Goal: Task Accomplishment & Management: Complete application form

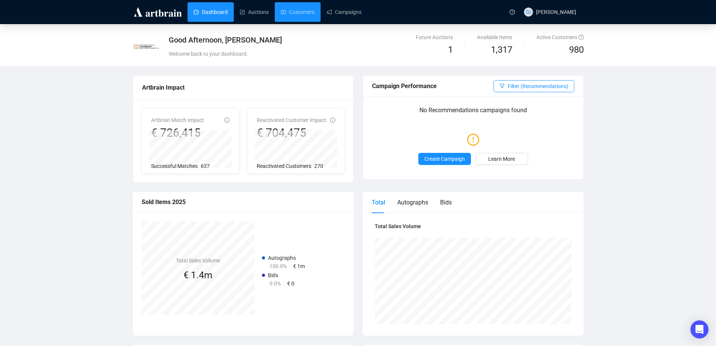
click at [306, 14] on link "Customers" at bounding box center [298, 12] width 34 height 20
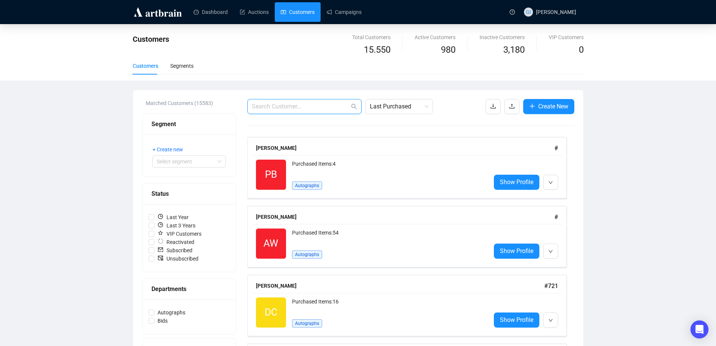
click at [307, 104] on input "text" at bounding box center [301, 106] width 98 height 9
paste input "[EMAIL_ADDRESS][DOMAIN_NAME]"
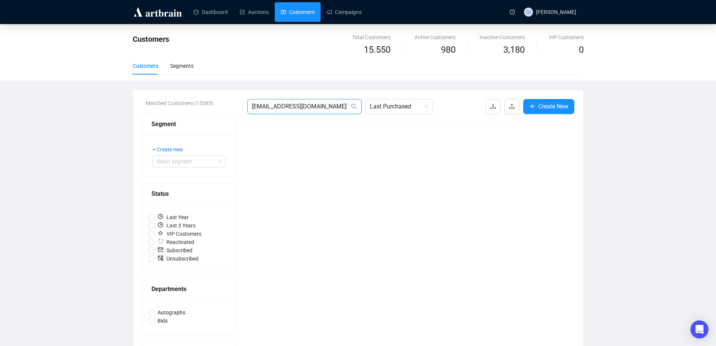
click at [329, 105] on input "[EMAIL_ADDRESS][DOMAIN_NAME]" at bounding box center [301, 106] width 98 height 9
type input "[EMAIL_ADDRESS][DOMAIN_NAME]"
click at [539, 104] on span "Create New" at bounding box center [554, 106] width 30 height 9
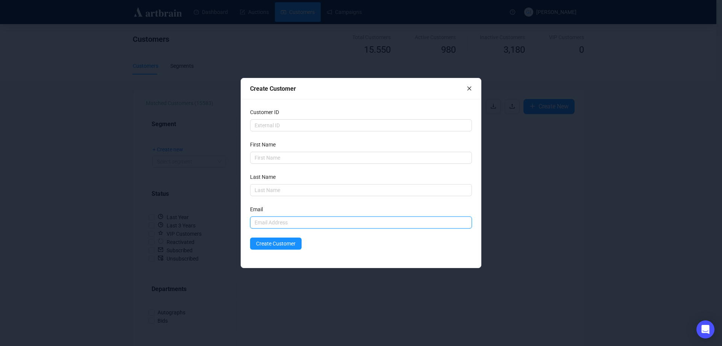
click at [279, 225] on input "text" at bounding box center [361, 222] width 222 height 12
paste input "[EMAIL_ADDRESS][DOMAIN_NAME]"
type input "[EMAIL_ADDRESS][DOMAIN_NAME]"
click at [276, 156] on input "text" at bounding box center [361, 158] width 222 height 12
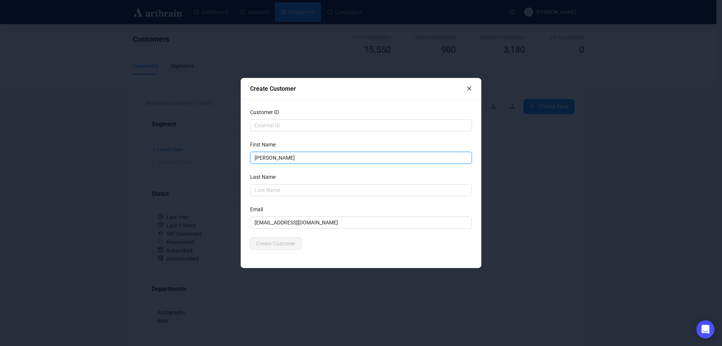
type input "[PERSON_NAME]"
click at [371, 236] on form "Customer ID First Name [PERSON_NAME] Last Name [PERSON_NAME] Email [EMAIL_ADDRE…" at bounding box center [361, 178] width 222 height 141
click at [290, 249] on button "Create Customer" at bounding box center [276, 243] width 52 height 12
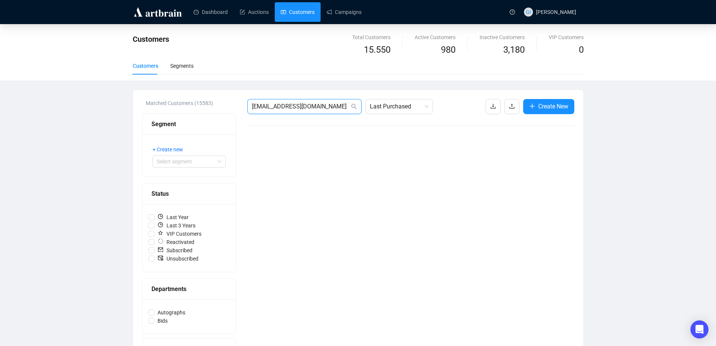
click at [317, 108] on input "[EMAIL_ADDRESS][DOMAIN_NAME]" at bounding box center [301, 106] width 98 height 9
click at [326, 106] on input "[EMAIL_ADDRESS][DOMAIN_NAME]" at bounding box center [301, 106] width 98 height 9
type input "[EMAIL_ADDRESS][DOMAIN_NAME]"
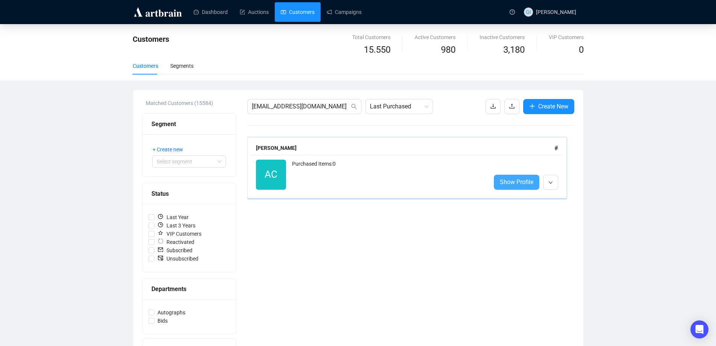
click at [502, 181] on span "Show Profile" at bounding box center [516, 181] width 33 height 9
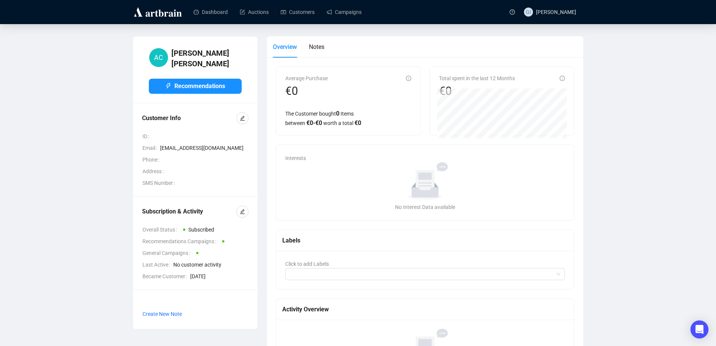
click at [91, 61] on div "AC [PERSON_NAME] Recommendations Customer Info ID Email [EMAIL_ADDRESS][DOMAIN_…" at bounding box center [358, 216] width 686 height 360
click at [244, 212] on button "button" at bounding box center [243, 211] width 12 height 12
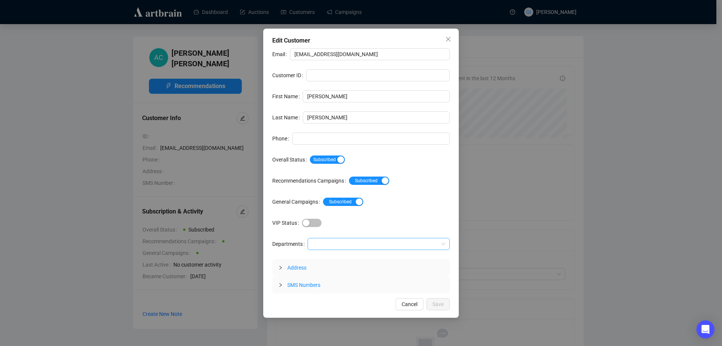
click at [336, 238] on div "Email [EMAIL_ADDRESS][DOMAIN_NAME] Customer ID First Name [PERSON_NAME] Last Na…" at bounding box center [361, 170] width 178 height 245
click at [340, 240] on div at bounding box center [374, 243] width 131 height 11
click at [338, 263] on div "Autographs" at bounding box center [379, 259] width 140 height 12
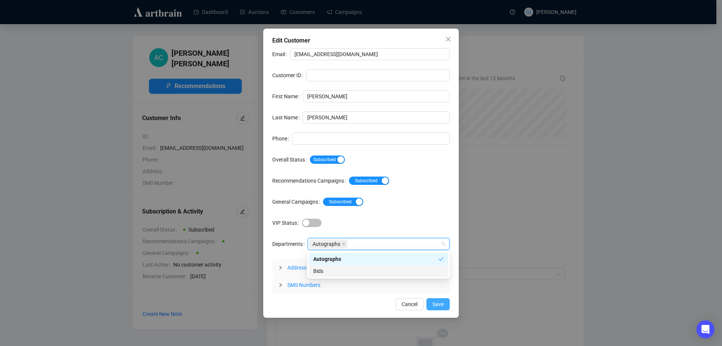
click at [449, 307] on button "Save" at bounding box center [437, 304] width 23 height 12
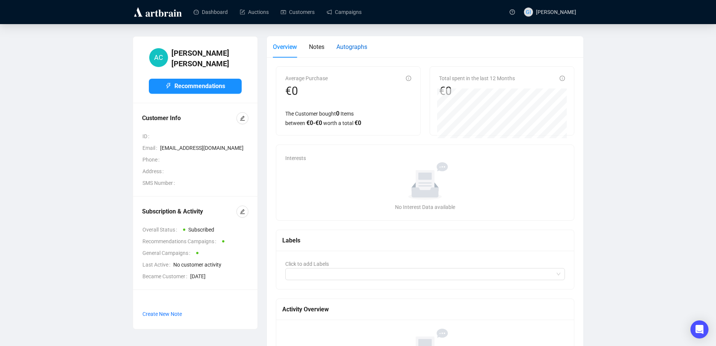
click at [352, 42] on div "Autographs" at bounding box center [352, 46] width 31 height 9
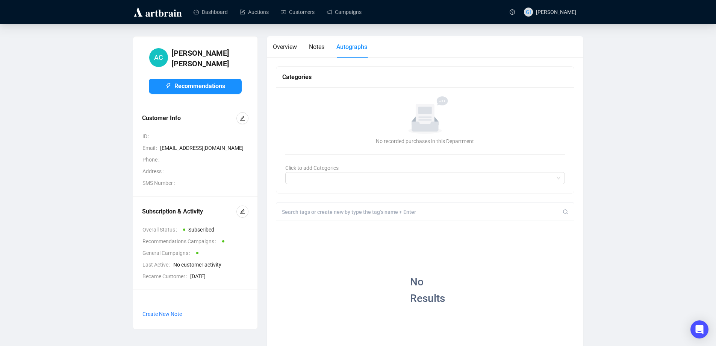
click at [297, 205] on div at bounding box center [425, 212] width 298 height 18
click at [300, 205] on div at bounding box center [425, 212] width 298 height 18
click at [302, 216] on div at bounding box center [425, 212] width 298 height 18
click at [302, 214] on input at bounding box center [422, 211] width 281 height 7
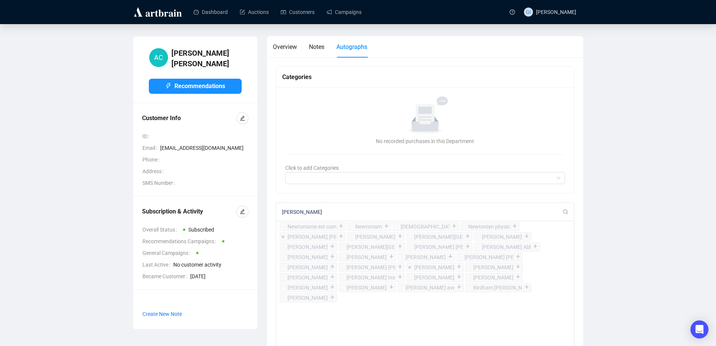
type input "[PERSON_NAME]"
click at [339, 238] on div "+" at bounding box center [341, 236] width 8 height 8
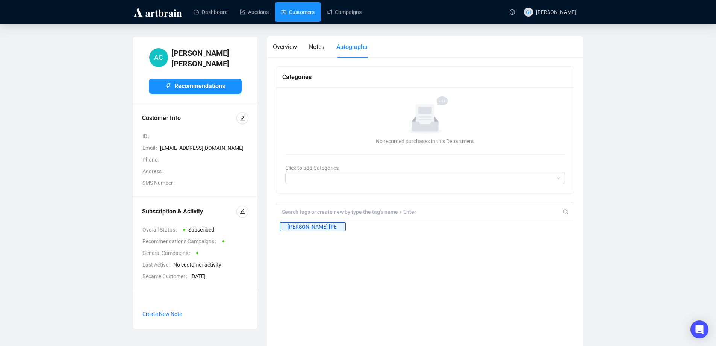
click at [286, 4] on link "Customers" at bounding box center [298, 12] width 34 height 20
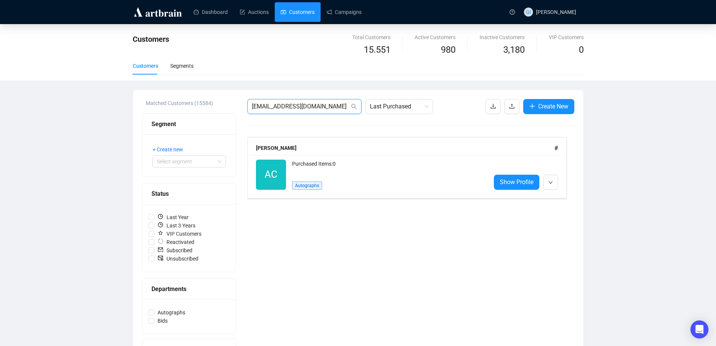
click at [313, 104] on input "[EMAIL_ADDRESS][DOMAIN_NAME]" at bounding box center [301, 106] width 98 height 9
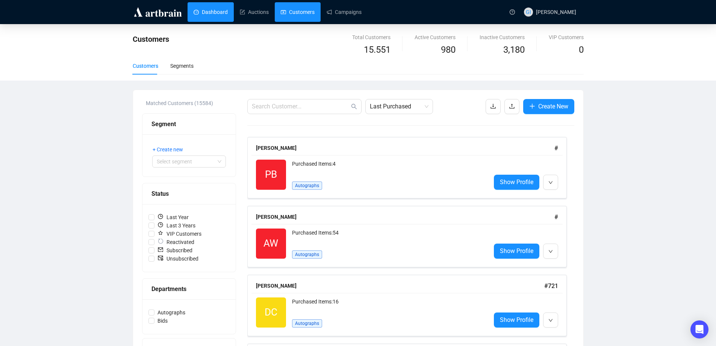
click at [222, 12] on link "Dashboard" at bounding box center [211, 12] width 34 height 20
